Goal: Task Accomplishment & Management: Manage account settings

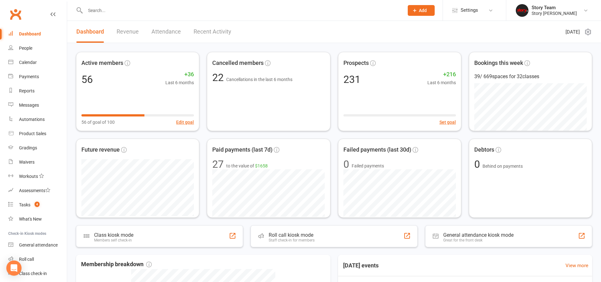
click at [206, 34] on link "Recent Activity" at bounding box center [213, 32] width 38 height 22
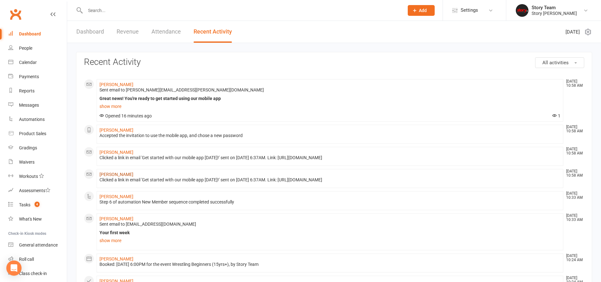
click at [114, 173] on link "Kim Richards" at bounding box center [116, 174] width 34 height 5
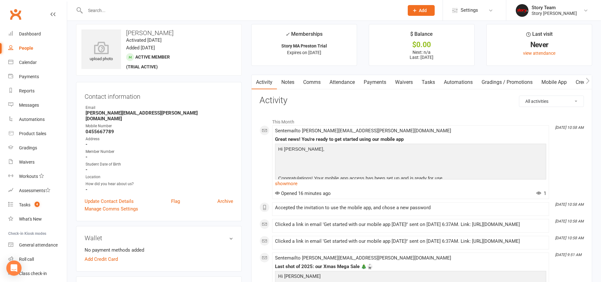
scroll to position [5, 0]
click at [27, 36] on div "Dashboard" at bounding box center [30, 33] width 22 height 5
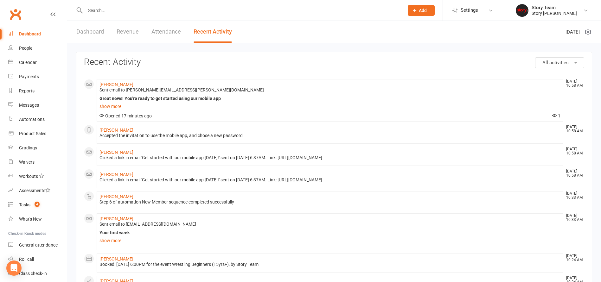
click at [96, 35] on link "Dashboard" at bounding box center [90, 32] width 28 height 22
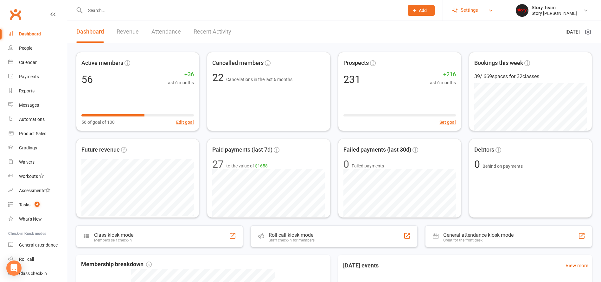
click at [475, 11] on span "Settings" at bounding box center [468, 10] width 17 height 14
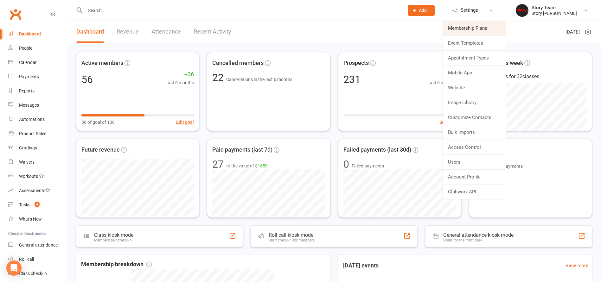
click at [460, 33] on link "Membership Plans" at bounding box center [474, 28] width 63 height 15
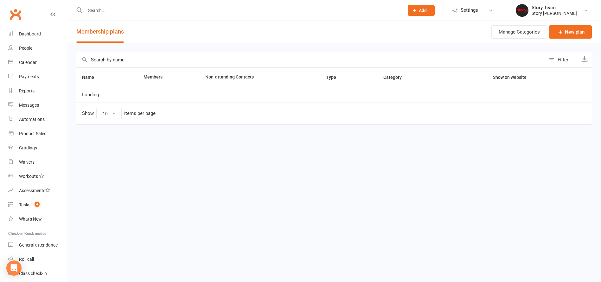
select select "25"
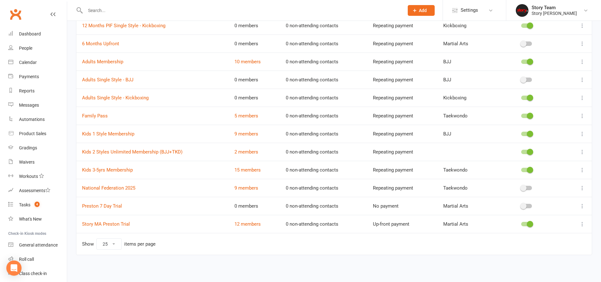
scroll to position [94, 0]
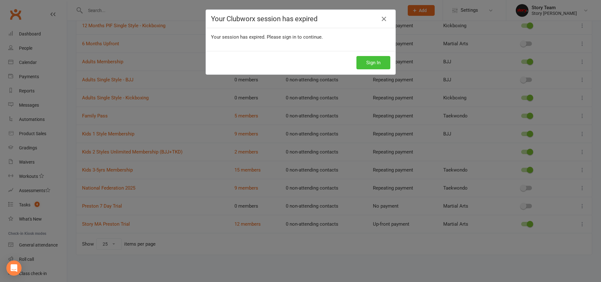
click at [376, 60] on button "Sign In" at bounding box center [373, 62] width 34 height 13
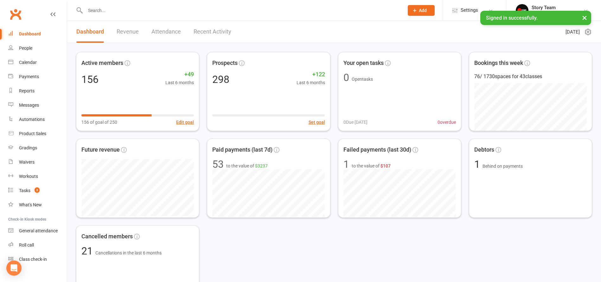
click at [147, 12] on input "text" at bounding box center [241, 10] width 316 height 9
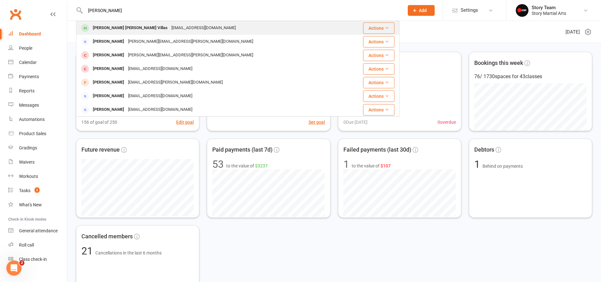
type input "kirsten"
click at [117, 24] on div "Kirsten Elyse Villas" at bounding box center [130, 27] width 79 height 9
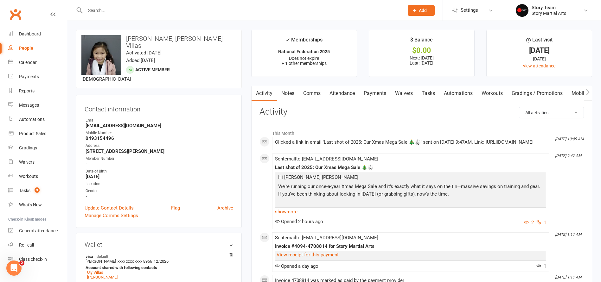
click at [374, 94] on link "Payments" at bounding box center [374, 93] width 31 height 15
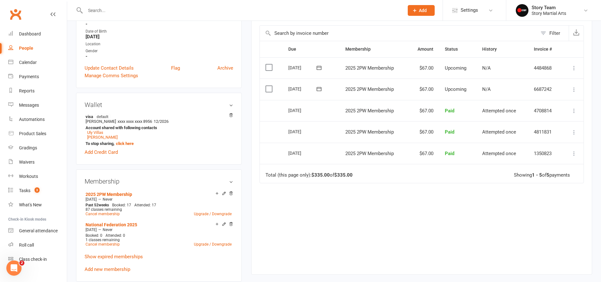
scroll to position [140, 0]
click at [204, 212] on link "Upgrade / Downgrade" at bounding box center [213, 214] width 38 height 4
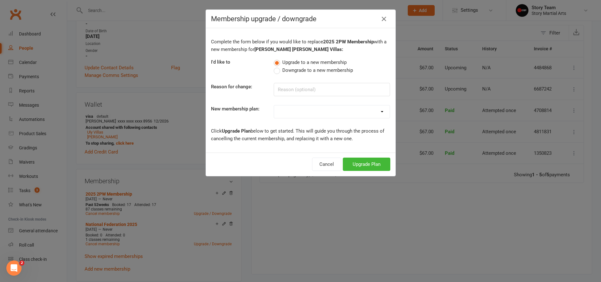
select select "5"
click at [355, 164] on button "Upgrade Plan" at bounding box center [367, 164] width 48 height 13
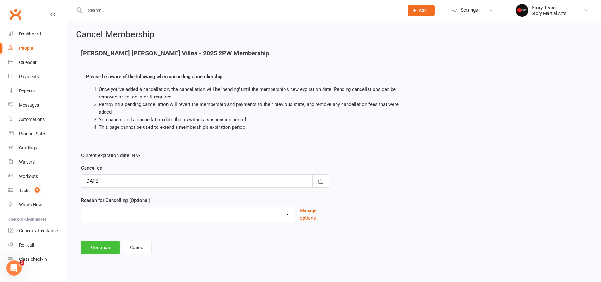
click at [97, 245] on button "Continue" at bounding box center [100, 247] width 39 height 13
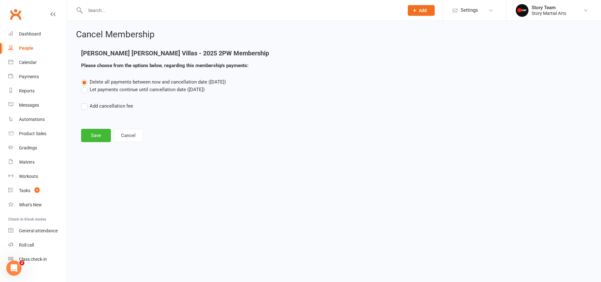
click at [145, 88] on label "Let payments continue until cancellation date (Oct 15, 2025)" at bounding box center [143, 90] width 124 height 8
click at [85, 86] on input "Let payments continue until cancellation date (Oct 15, 2025)" at bounding box center [83, 86] width 4 height 0
click at [92, 132] on button "Save" at bounding box center [96, 135] width 30 height 13
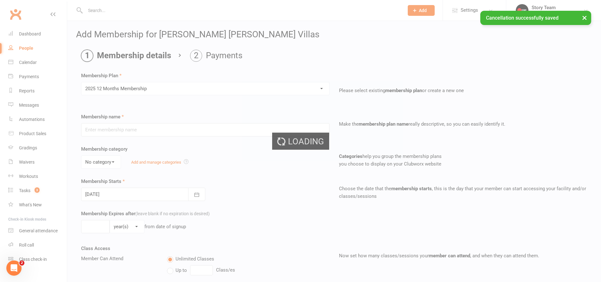
type input "2025 12 Months Membership"
select select "8"
type input "0"
type input "104"
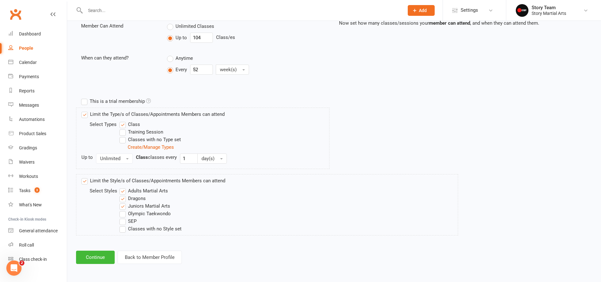
scroll to position [238, 0]
click at [99, 251] on button "Continue" at bounding box center [95, 257] width 39 height 13
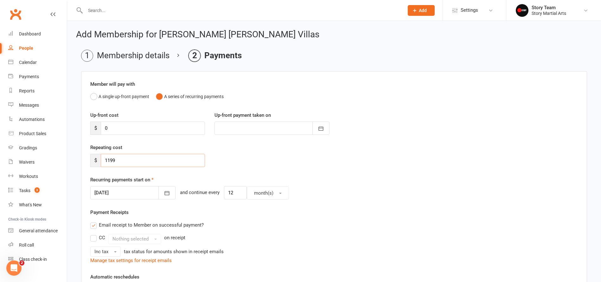
click at [121, 160] on input "1199" at bounding box center [153, 160] width 104 height 13
type input "1"
click at [124, 129] on input "0" at bounding box center [153, 128] width 104 height 13
type input "9"
type input "[DATE]"
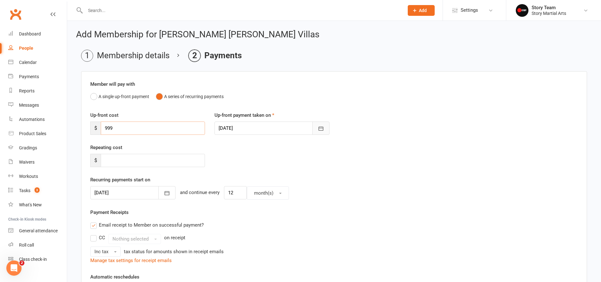
type input "999"
click at [316, 130] on button "button" at bounding box center [320, 128] width 17 height 13
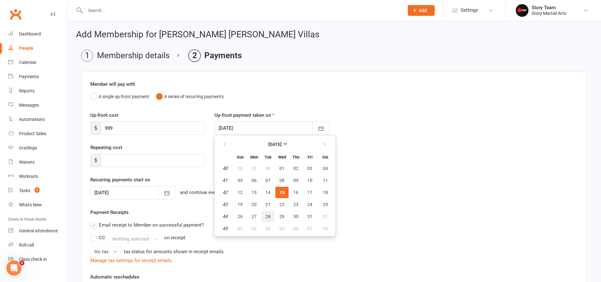
click at [270, 215] on button "28" at bounding box center [267, 216] width 13 height 11
type input "[DATE]"
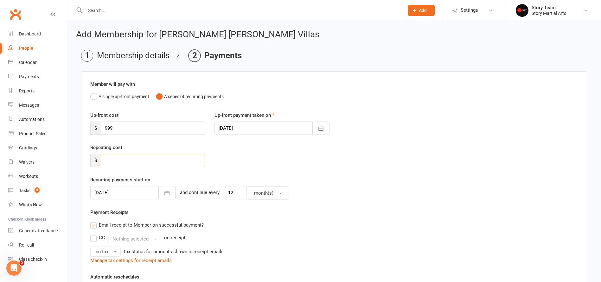
click at [133, 159] on input "number" at bounding box center [153, 160] width 104 height 13
type input "67"
click at [164, 191] on icon "button" at bounding box center [167, 193] width 6 height 6
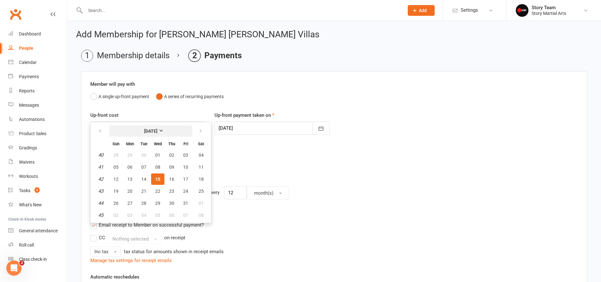
click at [161, 128] on button "[DATE]" at bounding box center [150, 130] width 83 height 11
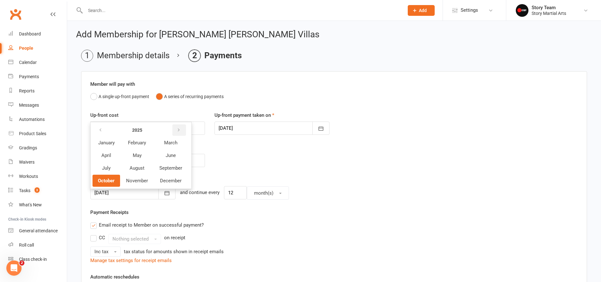
click at [177, 131] on icon "button" at bounding box center [178, 130] width 4 height 5
click at [109, 179] on span "October" at bounding box center [106, 181] width 17 height 6
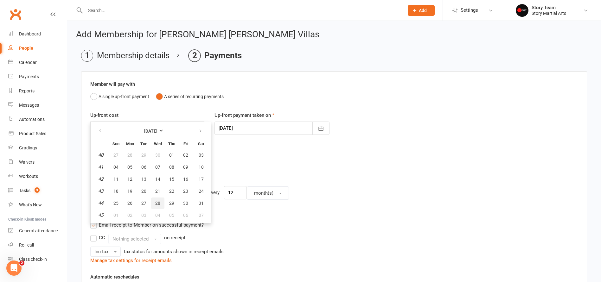
click at [155, 203] on button "28" at bounding box center [157, 203] width 13 height 11
type input "28 Oct 2026"
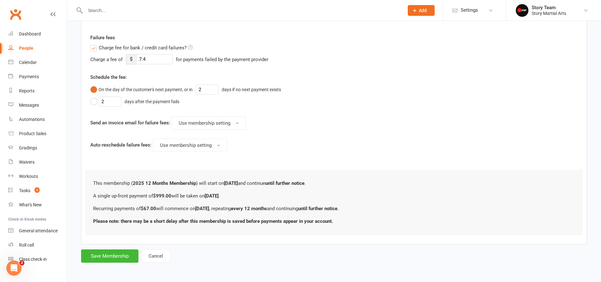
scroll to position [280, 0]
click at [108, 250] on button "Save Membership" at bounding box center [109, 256] width 57 height 13
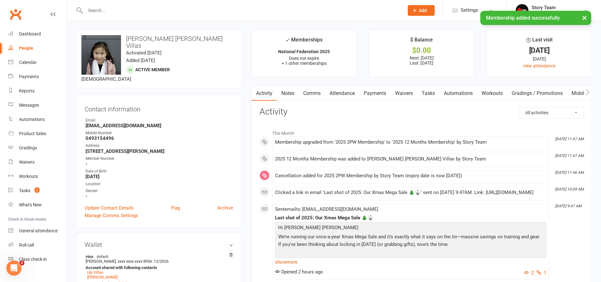
click at [381, 96] on link "Payments" at bounding box center [374, 93] width 31 height 15
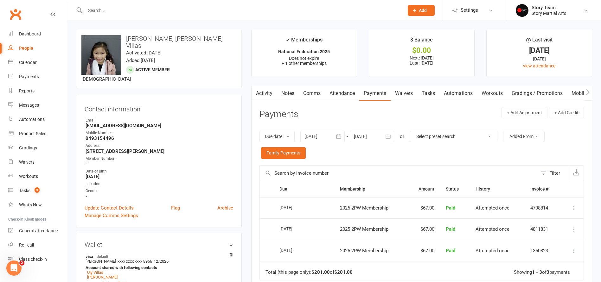
click at [263, 92] on link "Activity" at bounding box center [263, 93] width 25 height 15
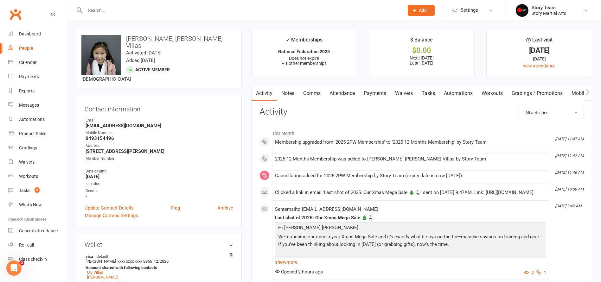
click at [378, 95] on link "Payments" at bounding box center [374, 93] width 31 height 15
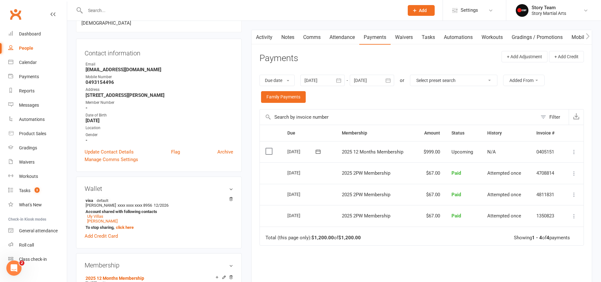
scroll to position [60, 0]
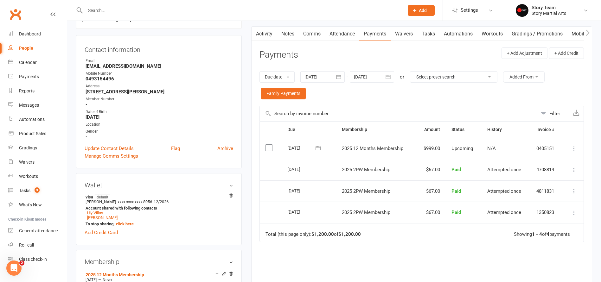
click at [270, 147] on label at bounding box center [269, 148] width 9 height 6
click at [270, 145] on input "checkbox" at bounding box center [267, 145] width 4 height 0
click at [558, 267] on button "Change status" at bounding box center [567, 267] width 50 height 13
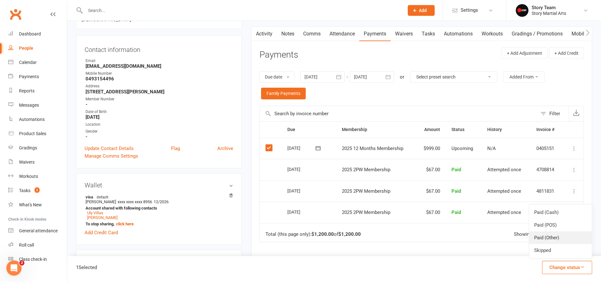
click at [550, 237] on link "Paid (Other)" at bounding box center [560, 238] width 63 height 13
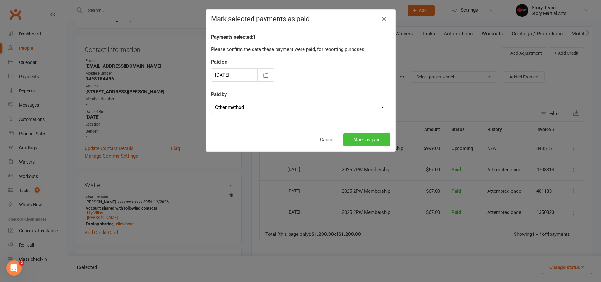
click at [369, 140] on button "Mark as paid" at bounding box center [366, 139] width 47 height 13
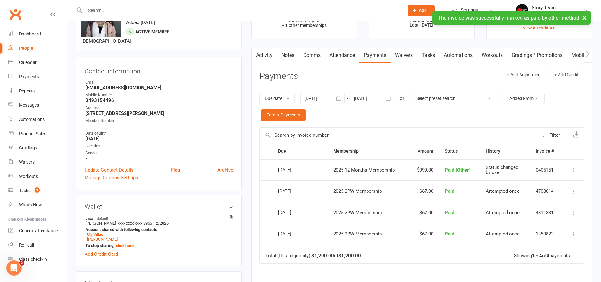
scroll to position [36, 0]
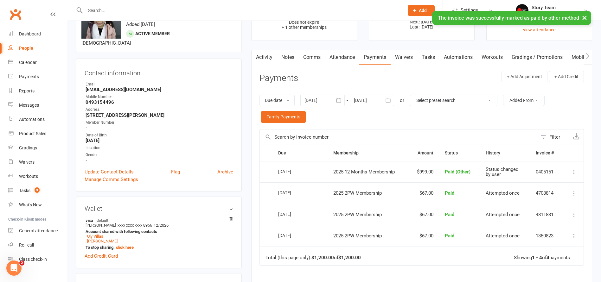
click at [379, 99] on div at bounding box center [372, 100] width 44 height 11
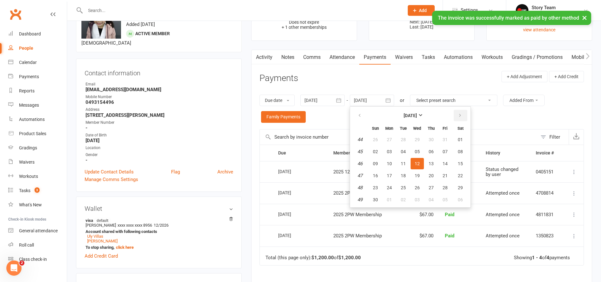
click at [461, 114] on icon "button" at bounding box center [460, 115] width 4 height 5
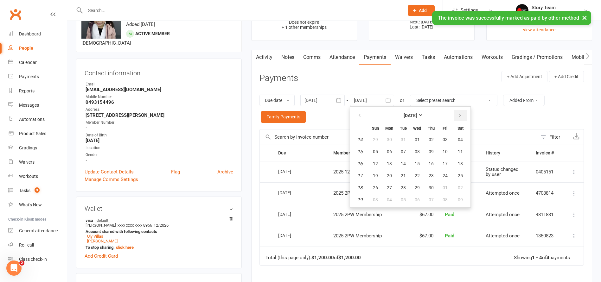
click at [461, 114] on icon "button" at bounding box center [460, 115] width 4 height 5
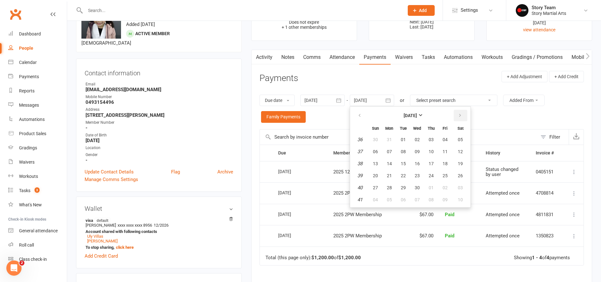
click at [461, 114] on icon "button" at bounding box center [460, 115] width 4 height 5
click at [432, 186] on span "29" at bounding box center [430, 187] width 5 height 5
type input "[DATE]"
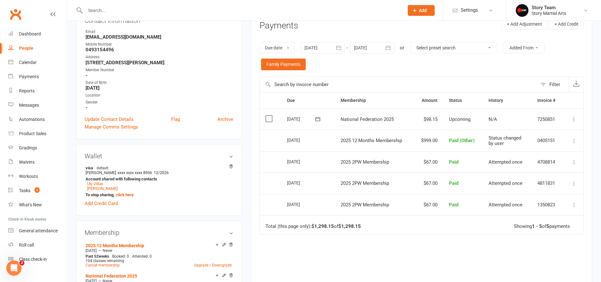
scroll to position [90, 0]
click at [22, 36] on div "Dashboard" at bounding box center [30, 33] width 22 height 5
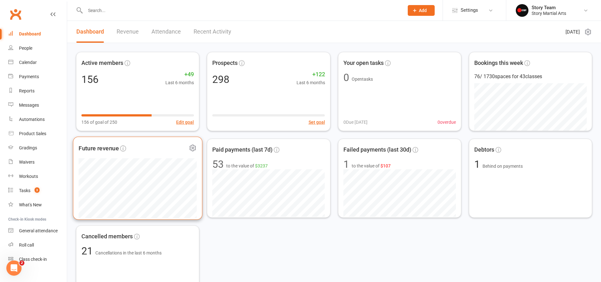
click at [193, 148] on icon at bounding box center [193, 148] width 8 height 8
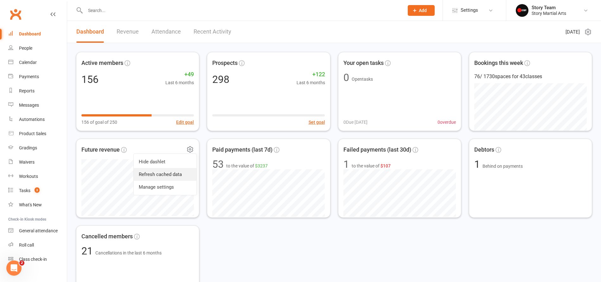
click at [166, 175] on link "Refresh cached data" at bounding box center [165, 174] width 63 height 13
